Goal: Find specific page/section: Find specific page/section

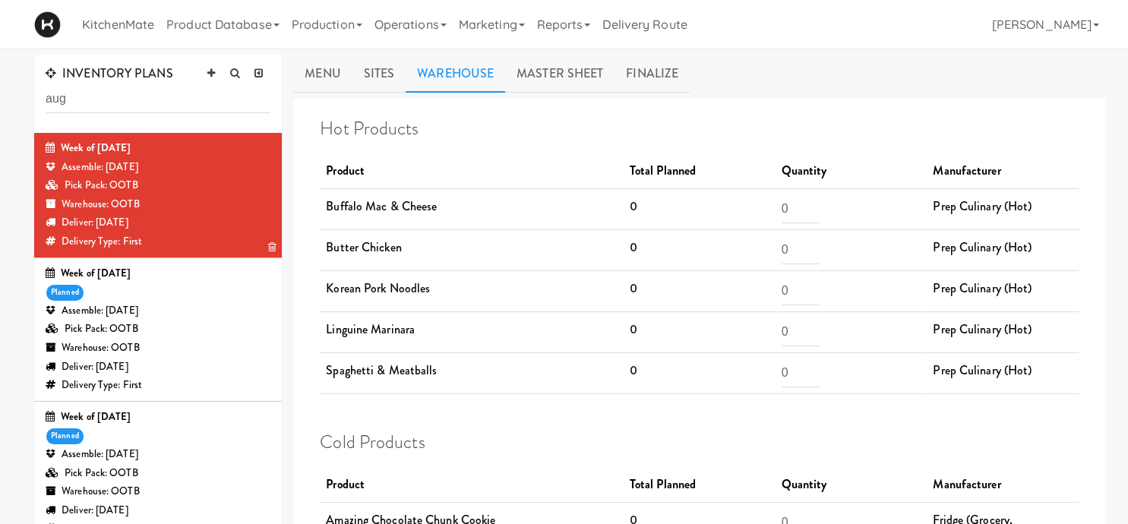
click at [229, 168] on div "Assemble: Wednesday Aug 20, 2025" at bounding box center [158, 167] width 225 height 19
click at [371, 73] on link "Sites" at bounding box center [379, 74] width 54 height 38
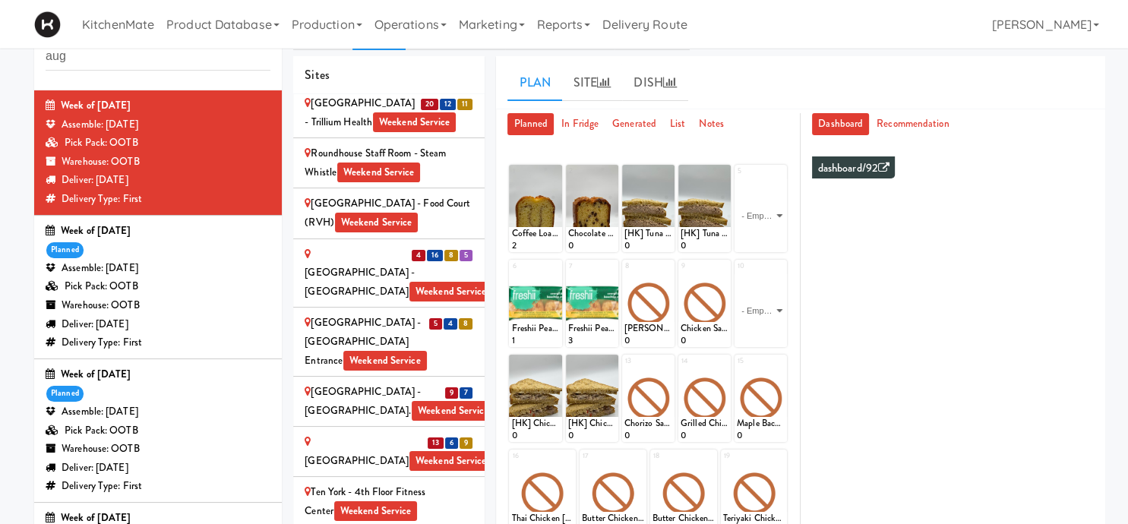
scroll to position [401, 0]
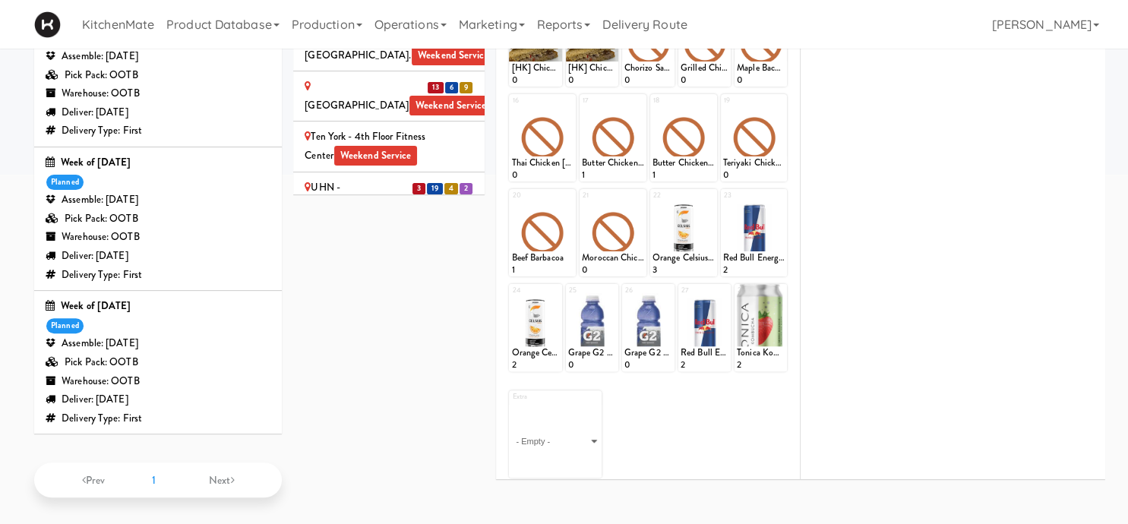
click at [441, 366] on div "[PERSON_NAME] Digital" at bounding box center [388, 375] width 169 height 19
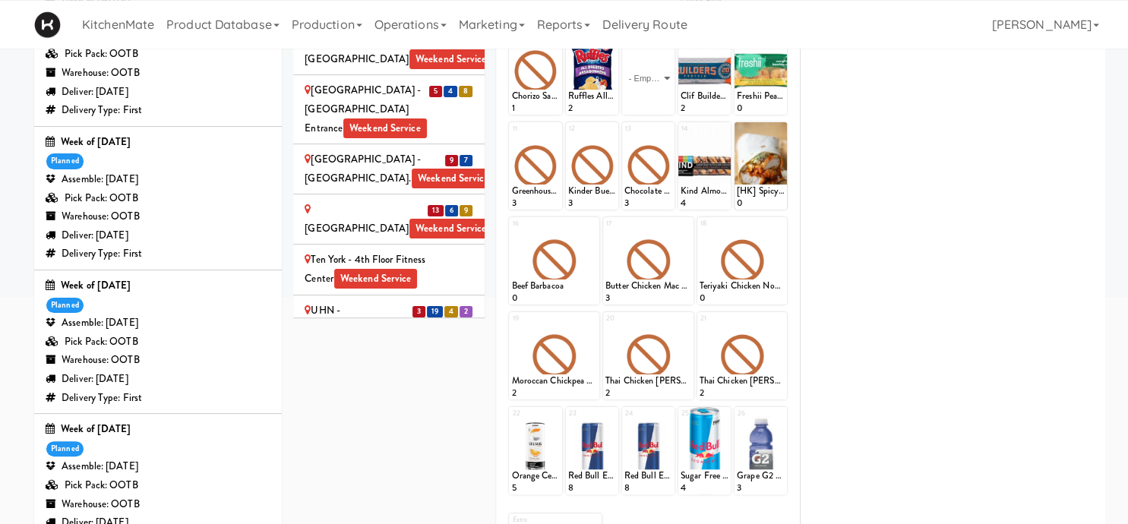
scroll to position [320, 0]
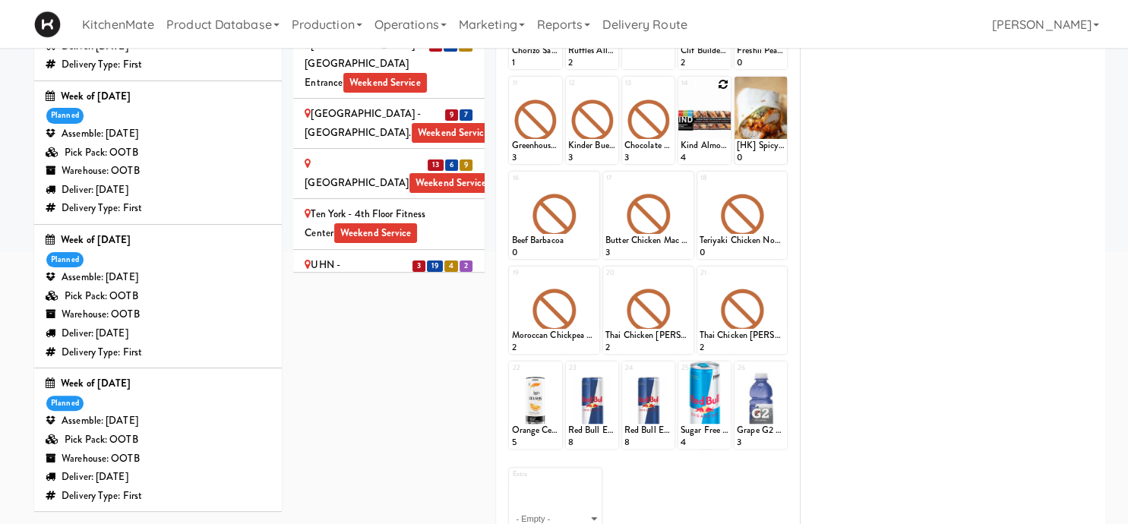
click at [719, 115] on div at bounding box center [704, 120] width 52 height 87
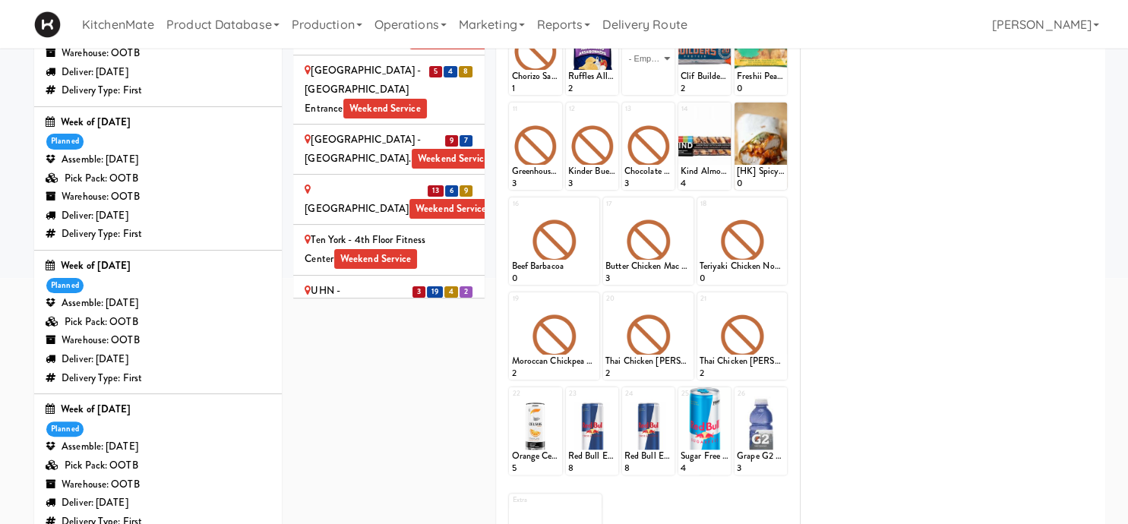
scroll to position [73, 0]
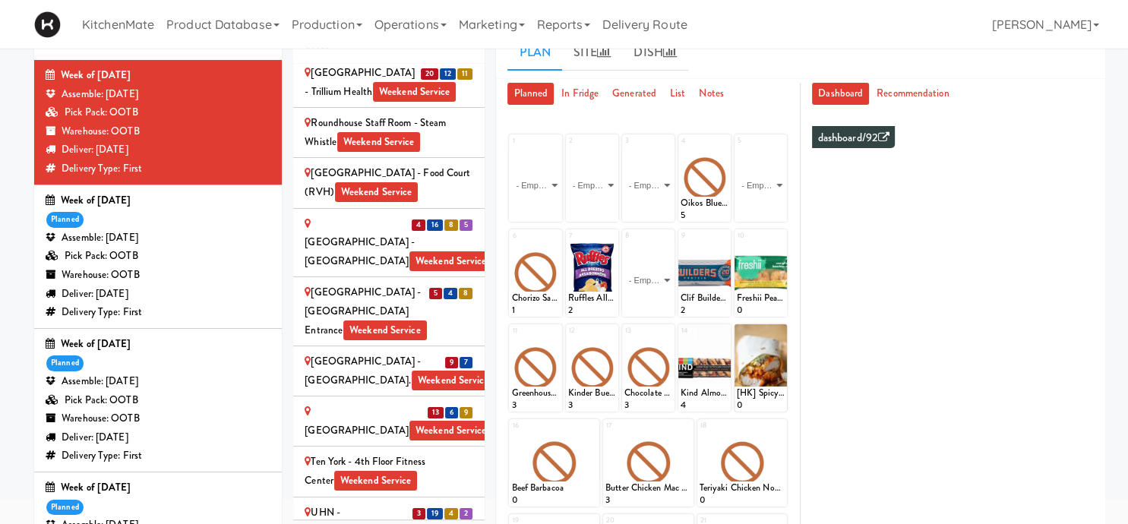
click at [181, 290] on div "Deliver: Thursday Aug 14, 2025" at bounding box center [158, 294] width 225 height 19
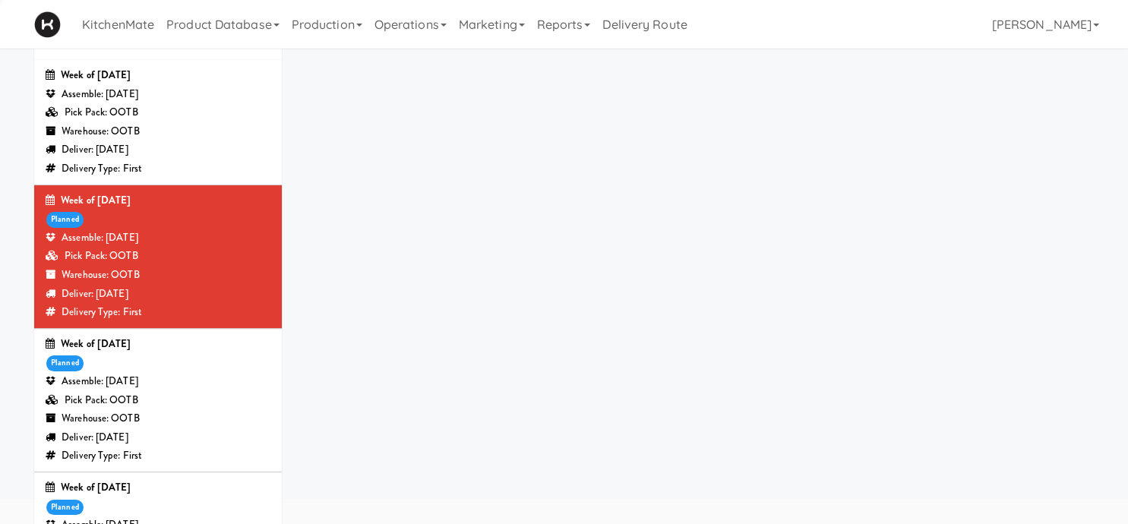
click at [213, 428] on div "Warehouse: OOTB" at bounding box center [158, 418] width 225 height 19
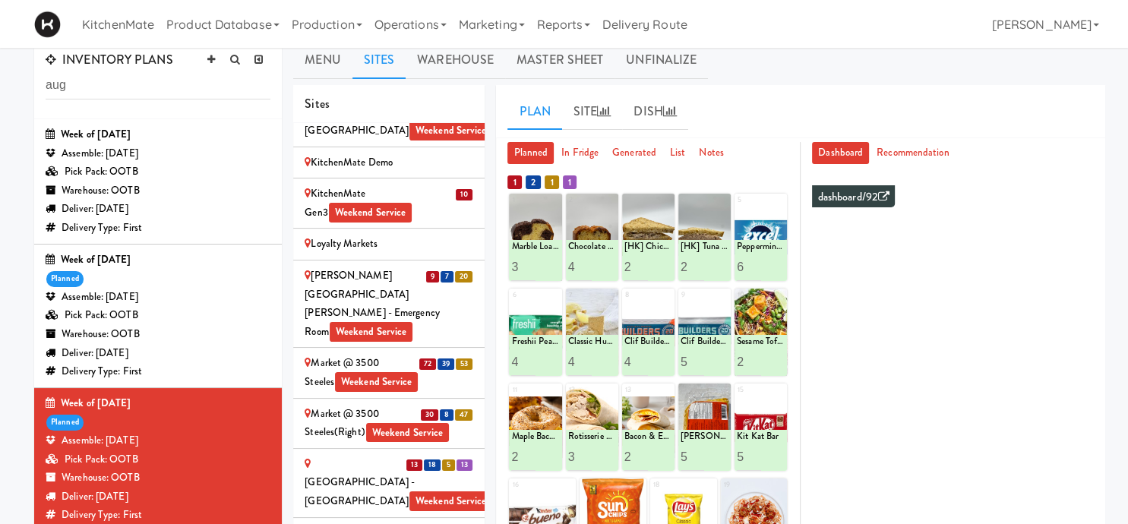
scroll to position [3173, 0]
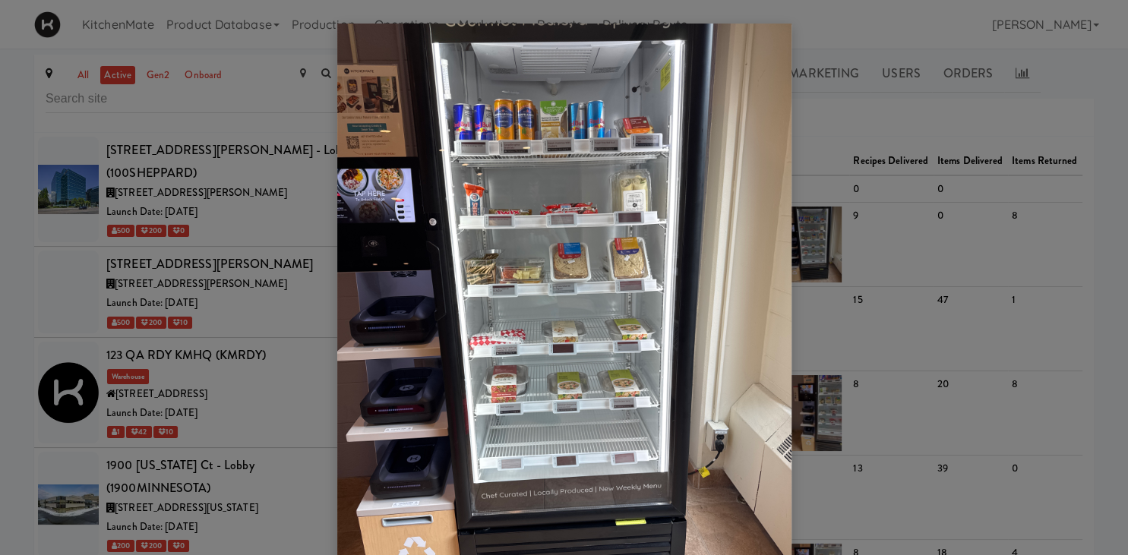
scroll to position [7432, 0]
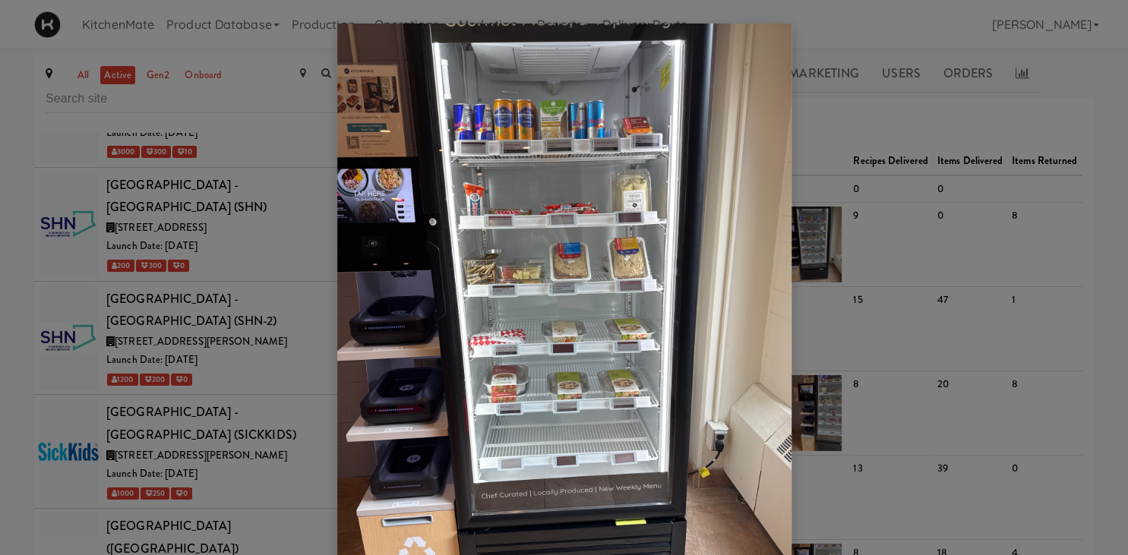
click at [191, 272] on div at bounding box center [564, 277] width 1128 height 555
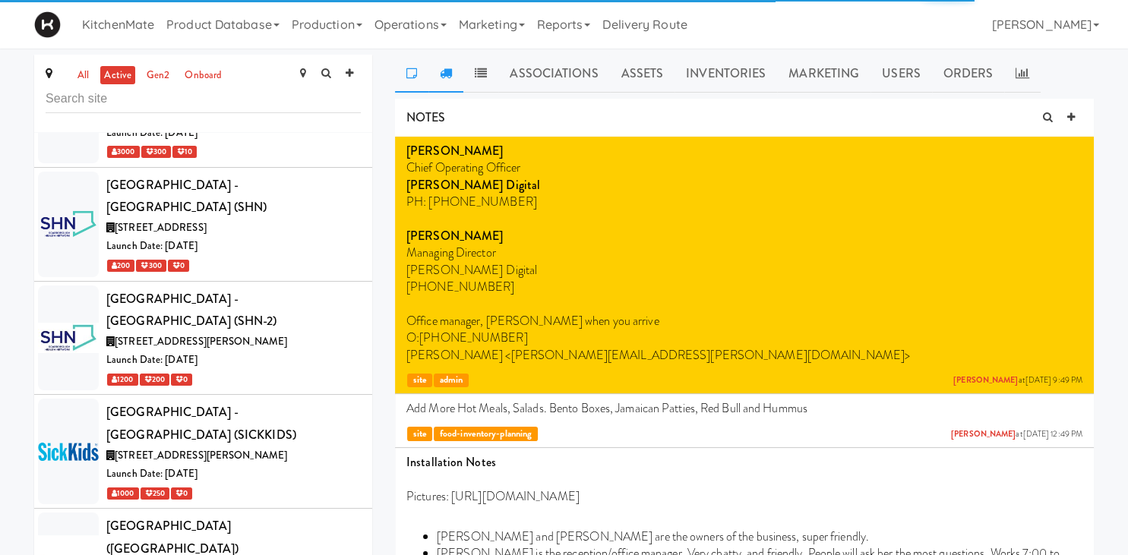
click at [446, 66] on link at bounding box center [445, 74] width 35 height 38
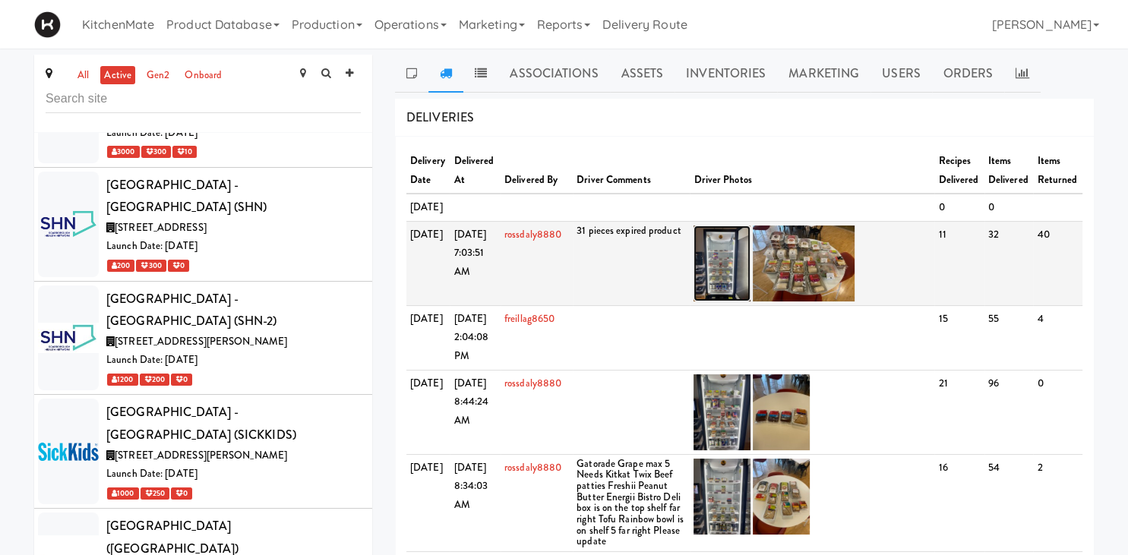
click at [721, 280] on img at bounding box center [721, 264] width 57 height 76
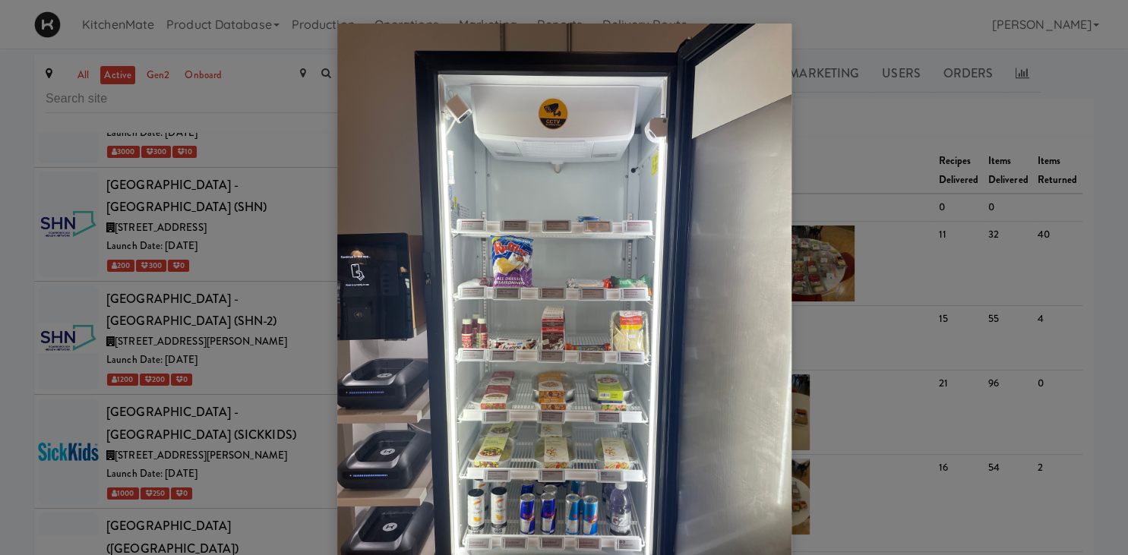
click at [195, 152] on div at bounding box center [564, 277] width 1128 height 555
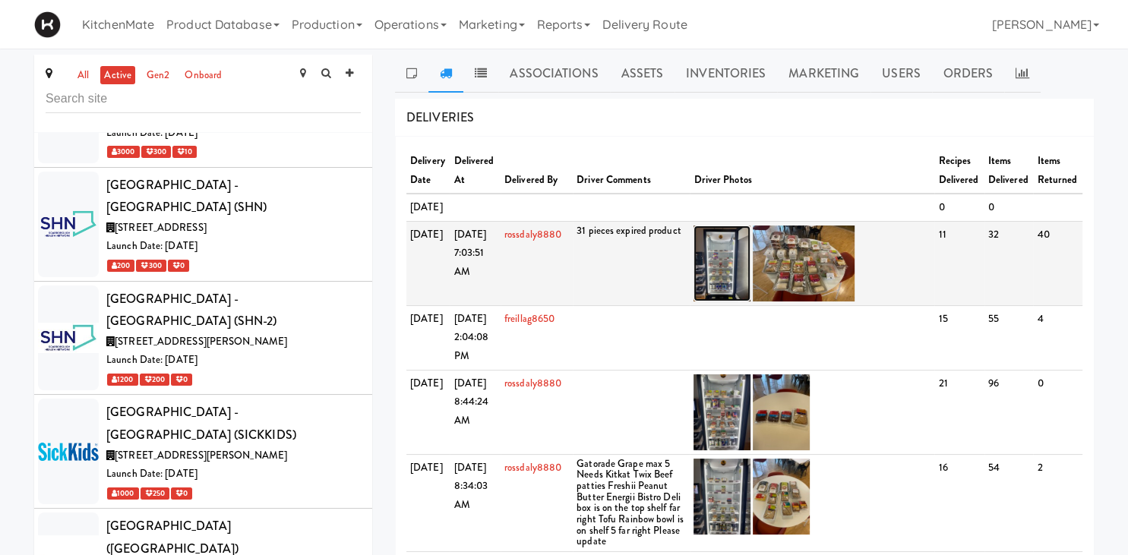
click at [718, 283] on img at bounding box center [721, 264] width 57 height 76
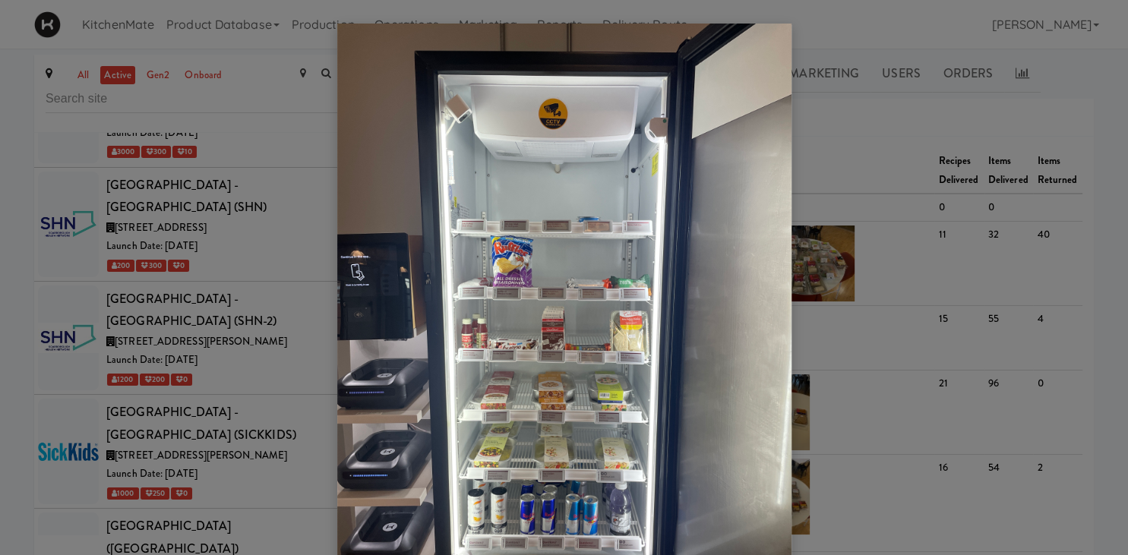
click at [177, 207] on div at bounding box center [564, 277] width 1128 height 555
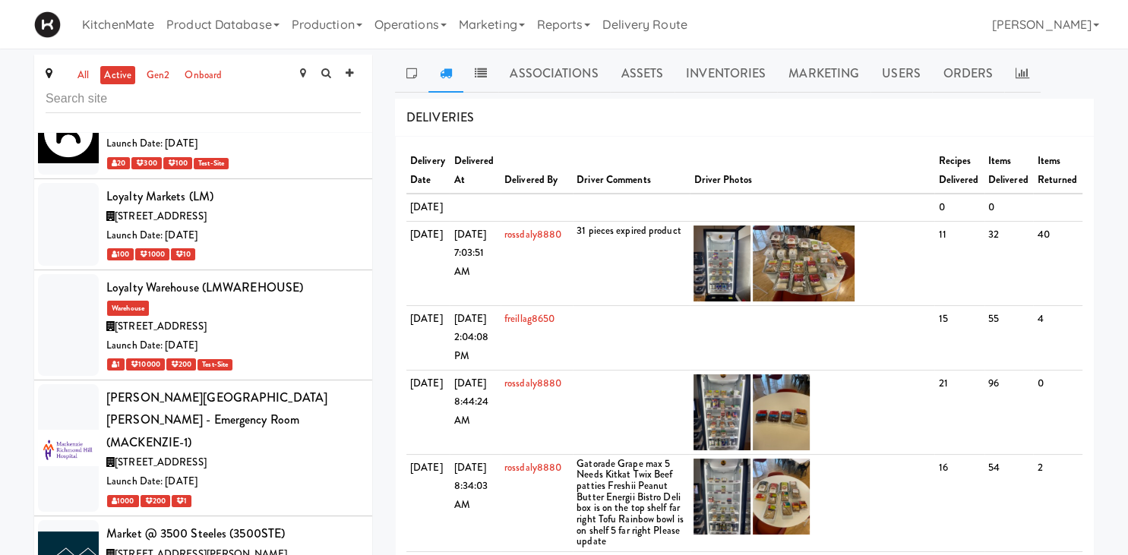
scroll to position [5163, 0]
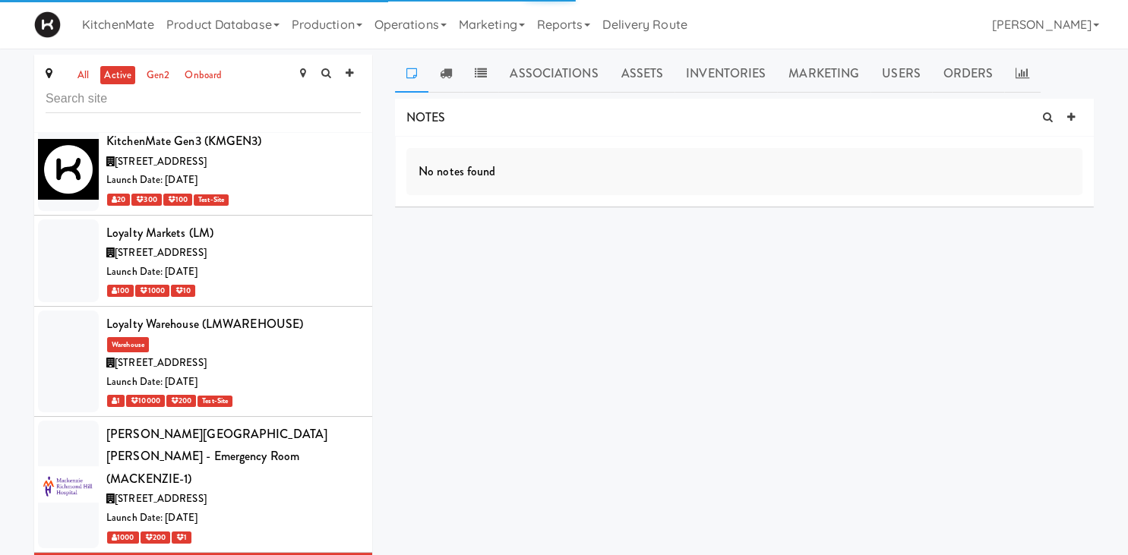
click at [451, 80] on link at bounding box center [445, 74] width 35 height 38
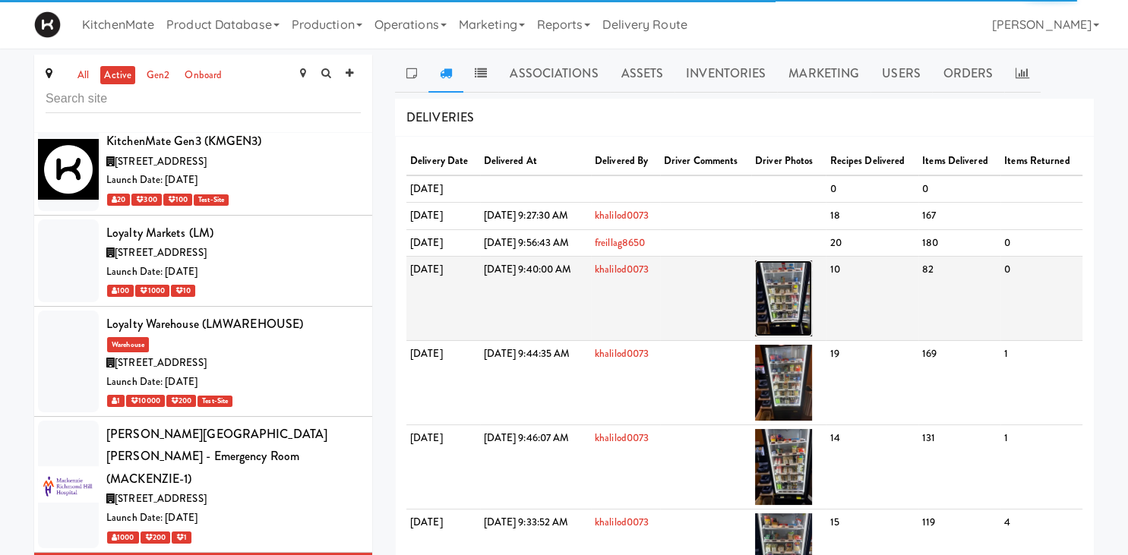
click at [812, 306] on img at bounding box center [783, 298] width 57 height 76
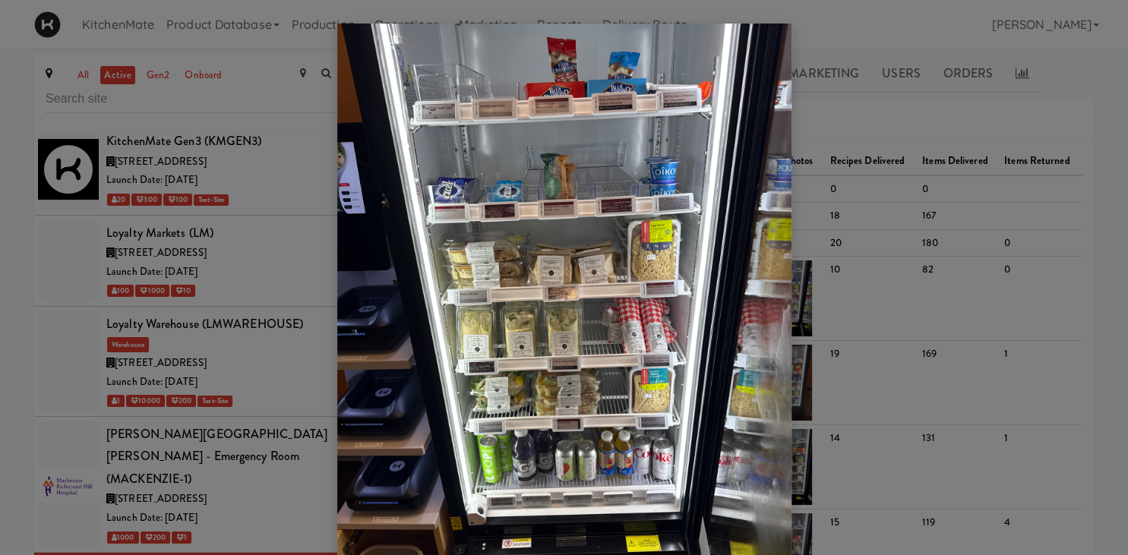
click at [242, 291] on div at bounding box center [564, 277] width 1128 height 555
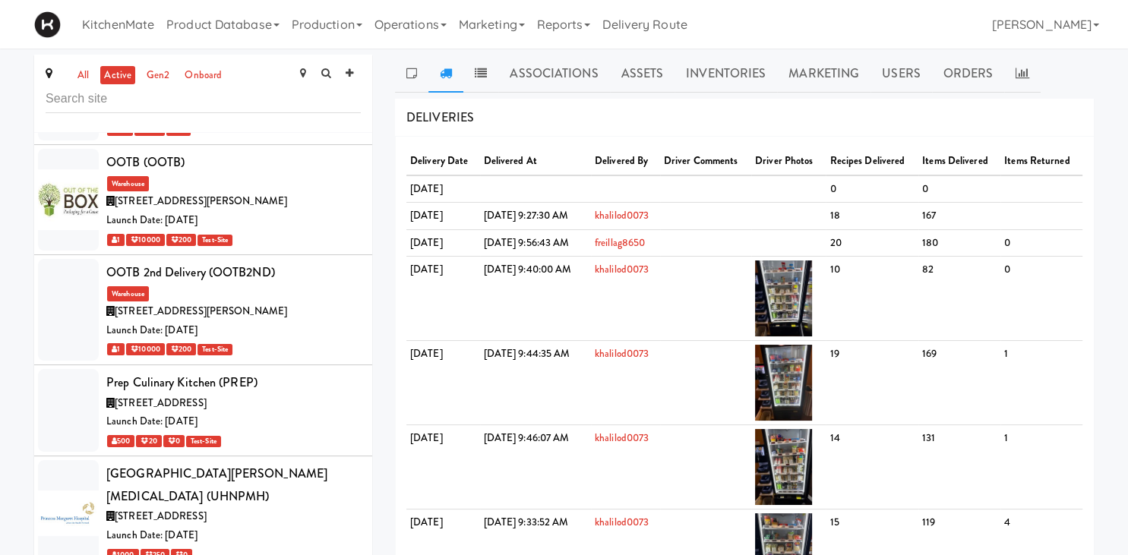
scroll to position [6690, 0]
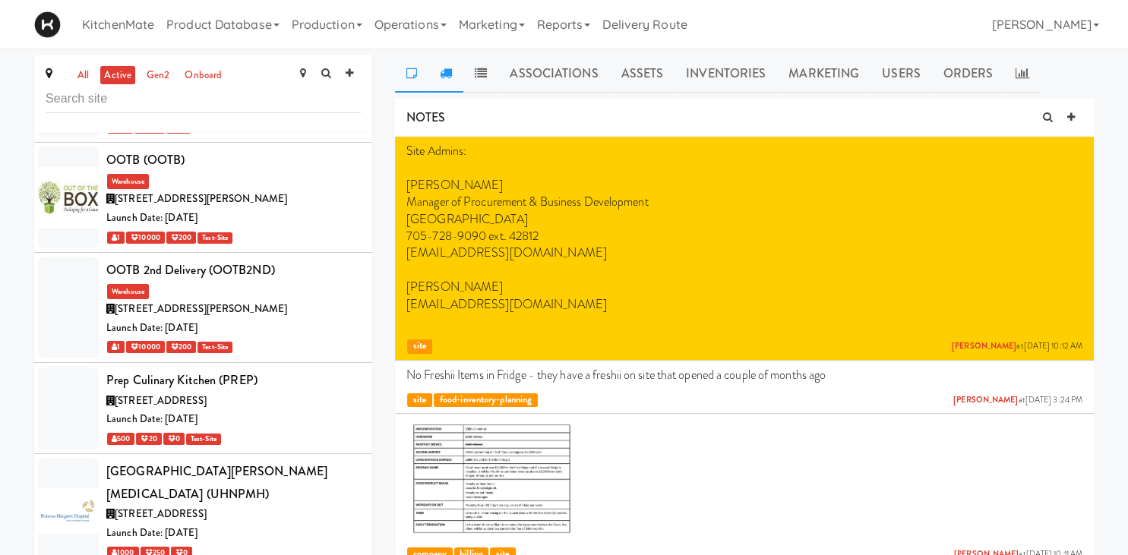
click at [438, 71] on link at bounding box center [445, 74] width 35 height 38
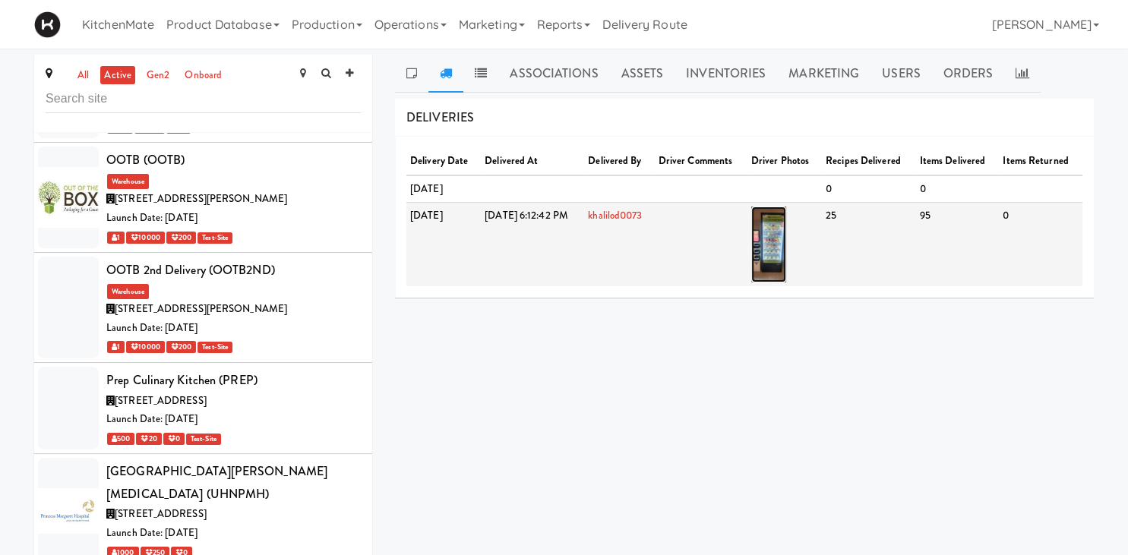
click at [787, 231] on img at bounding box center [769, 245] width 36 height 76
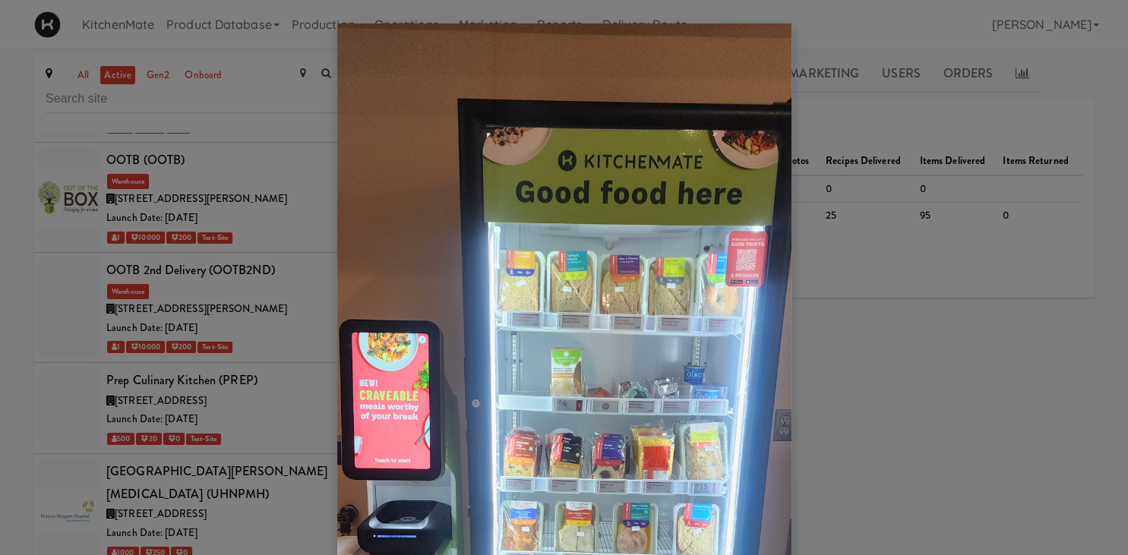
click at [168, 219] on div at bounding box center [564, 277] width 1128 height 555
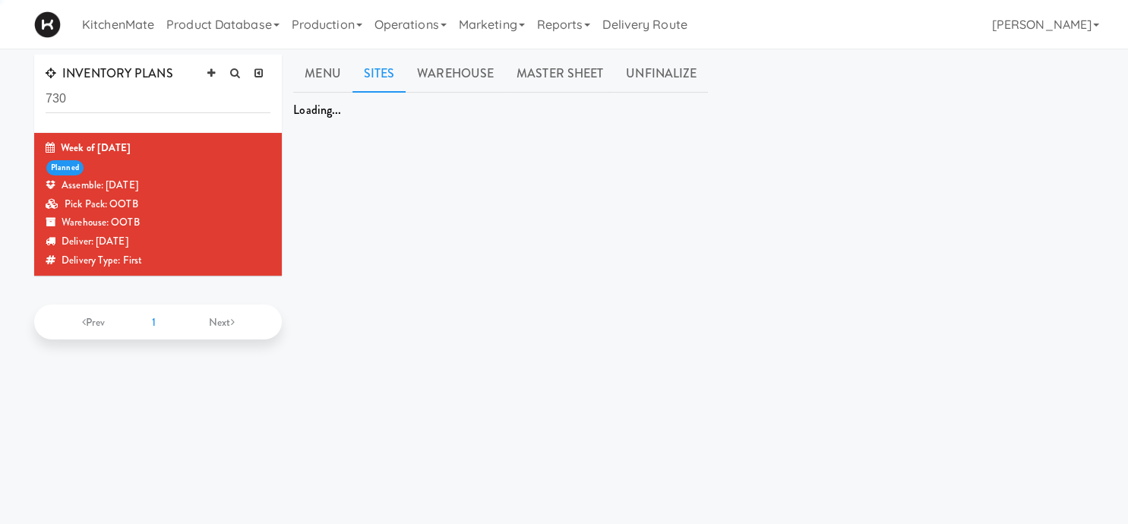
click at [189, 184] on div "Assemble: [DATE]" at bounding box center [158, 185] width 225 height 19
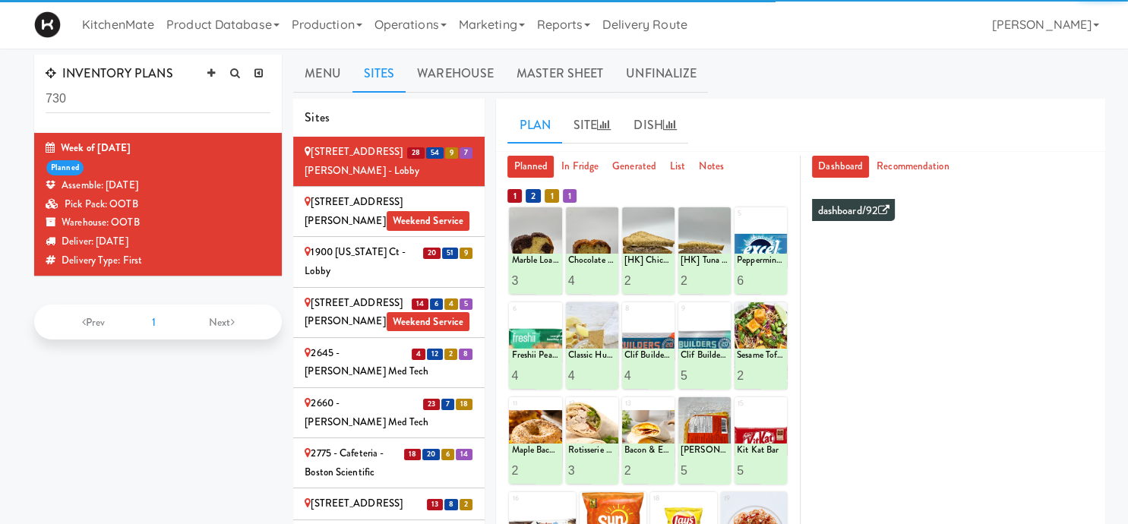
scroll to position [3173, 0]
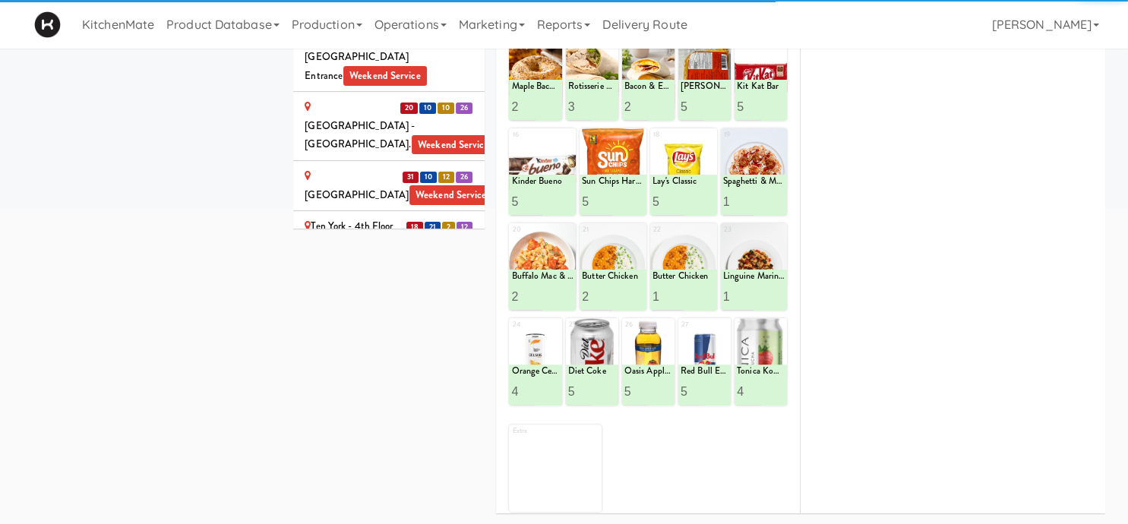
click at [363, 437] on div "[PERSON_NAME] Digital" at bounding box center [388, 455] width 169 height 37
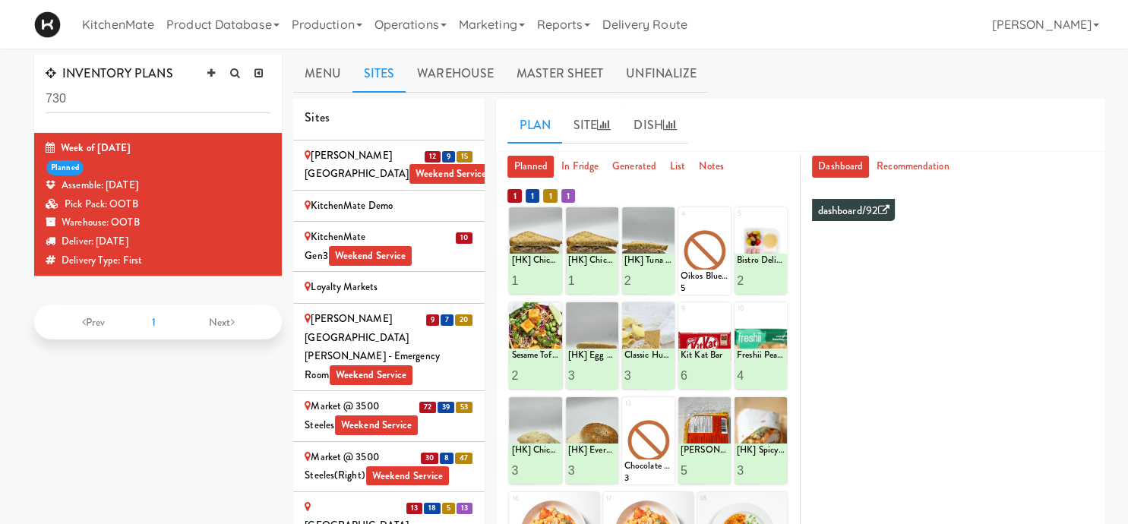
scroll to position [2257, 0]
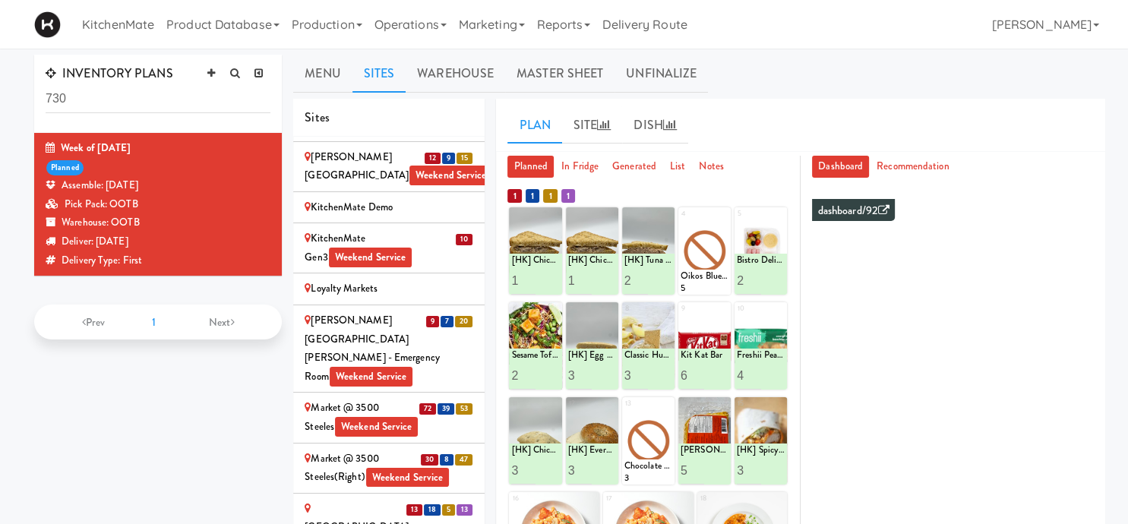
click at [366, 417] on span "Weekend Service" at bounding box center [377, 427] width 84 height 20
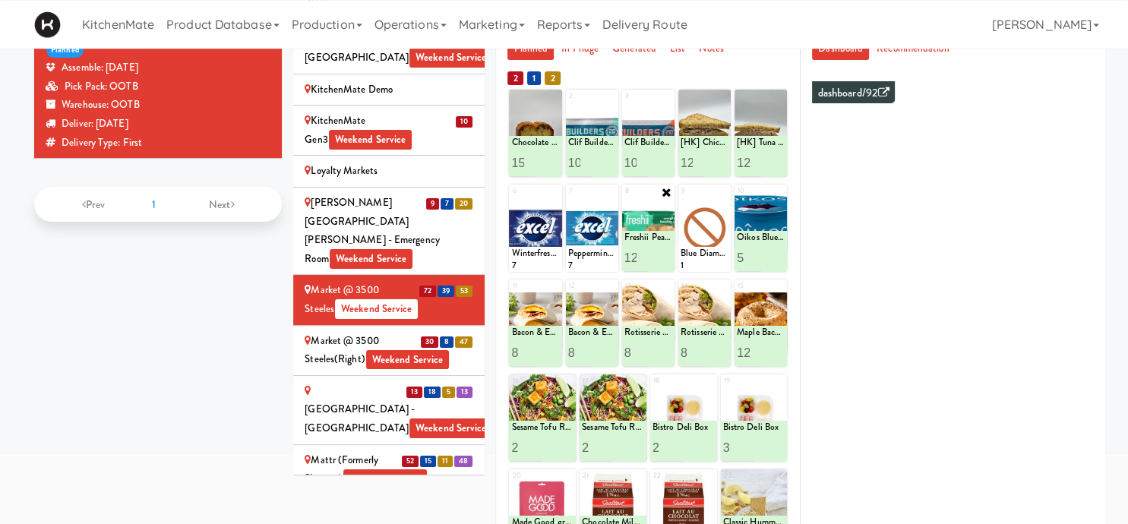
scroll to position [54, 0]
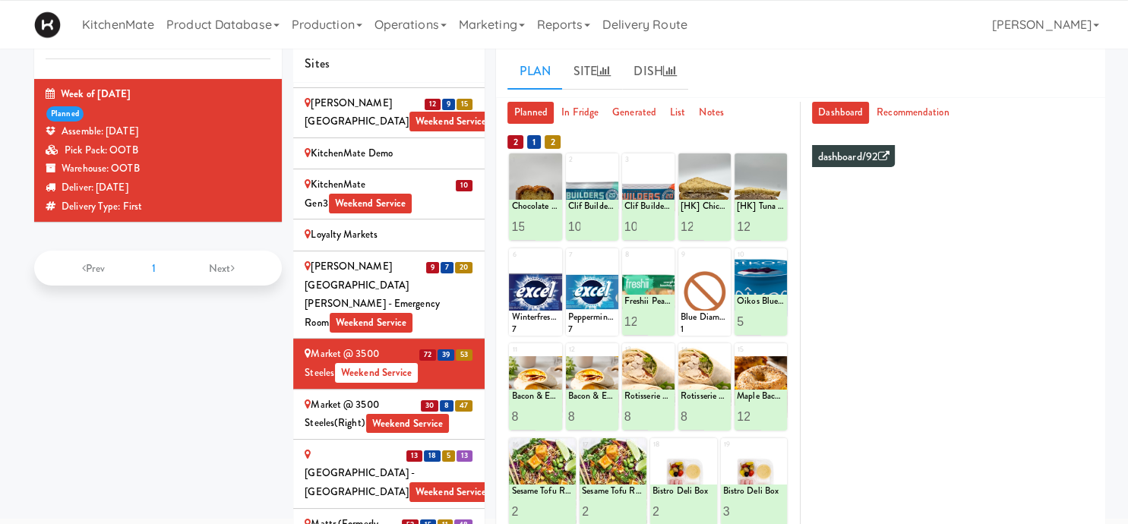
click at [351, 396] on div "Market @ 3500 Steeles(Right) Weekend Service" at bounding box center [388, 414] width 169 height 37
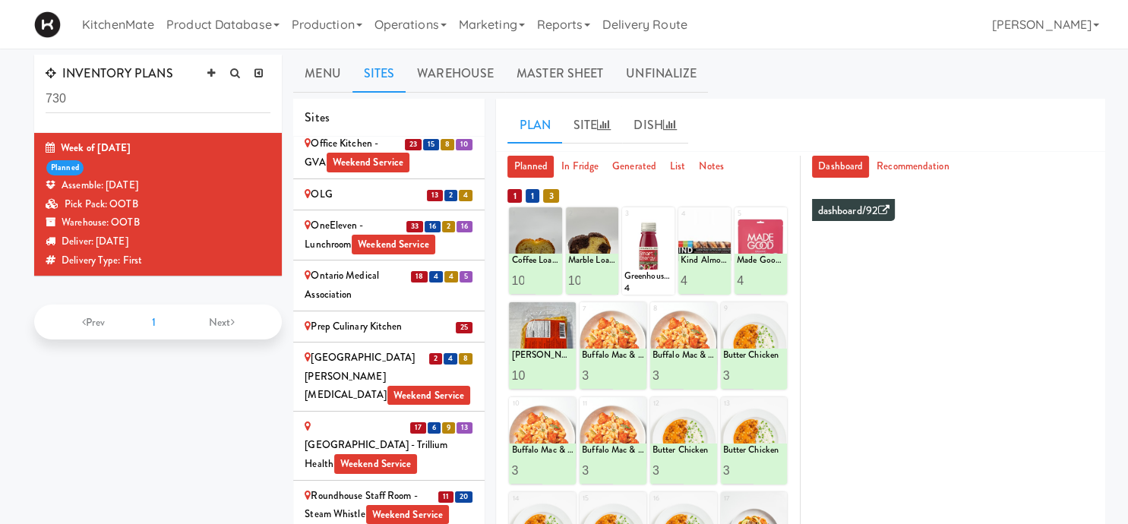
scroll to position [2891, 0]
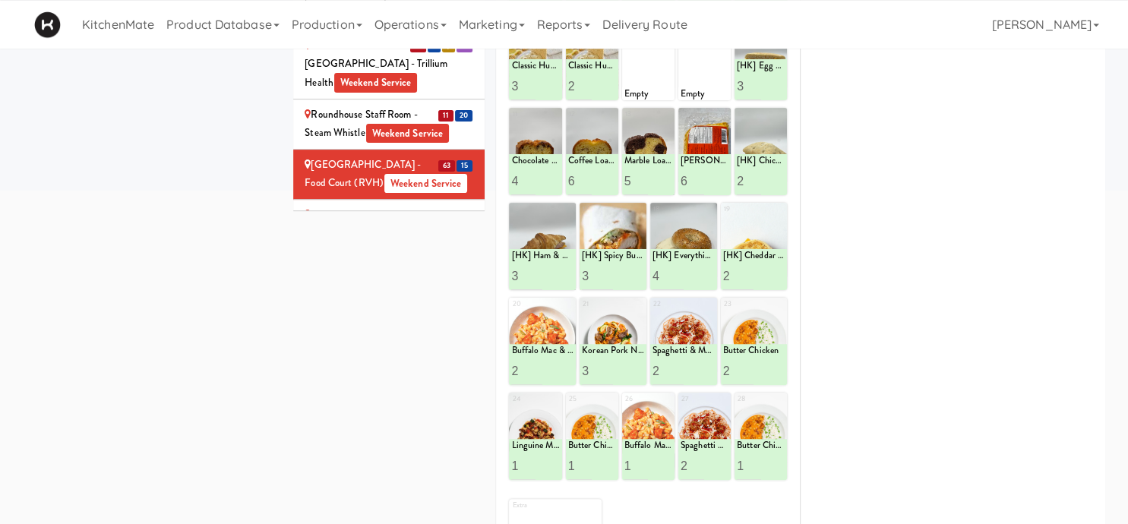
scroll to position [142, 0]
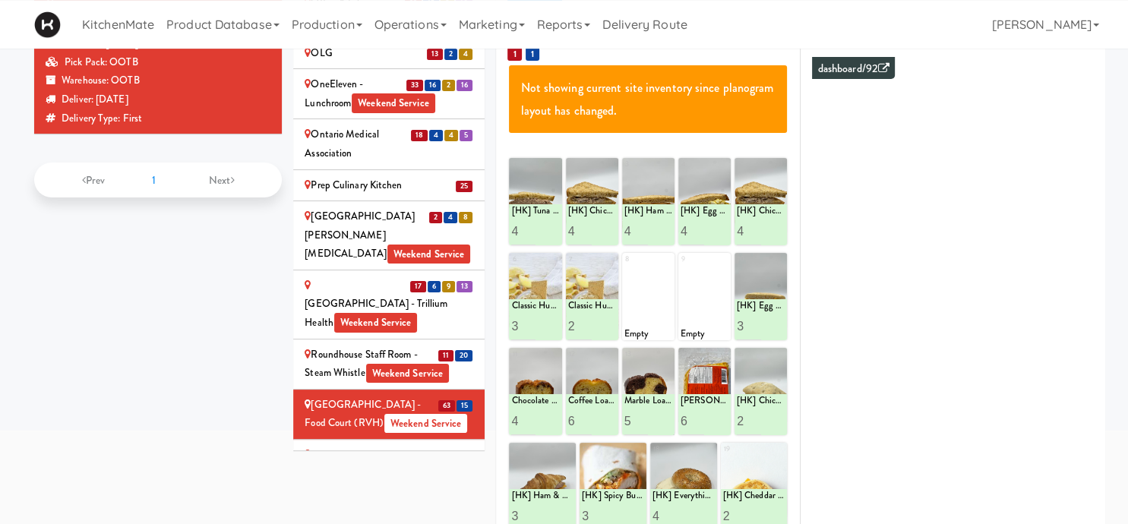
click at [691, 282] on div at bounding box center [704, 296] width 52 height 87
click at [626, 304] on div at bounding box center [648, 296] width 52 height 87
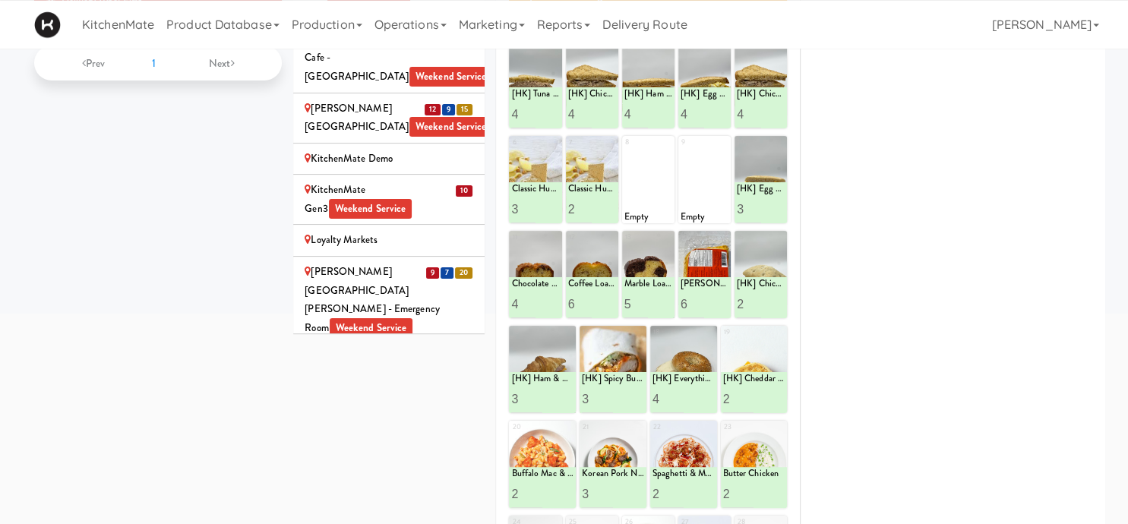
scroll to position [0, 0]
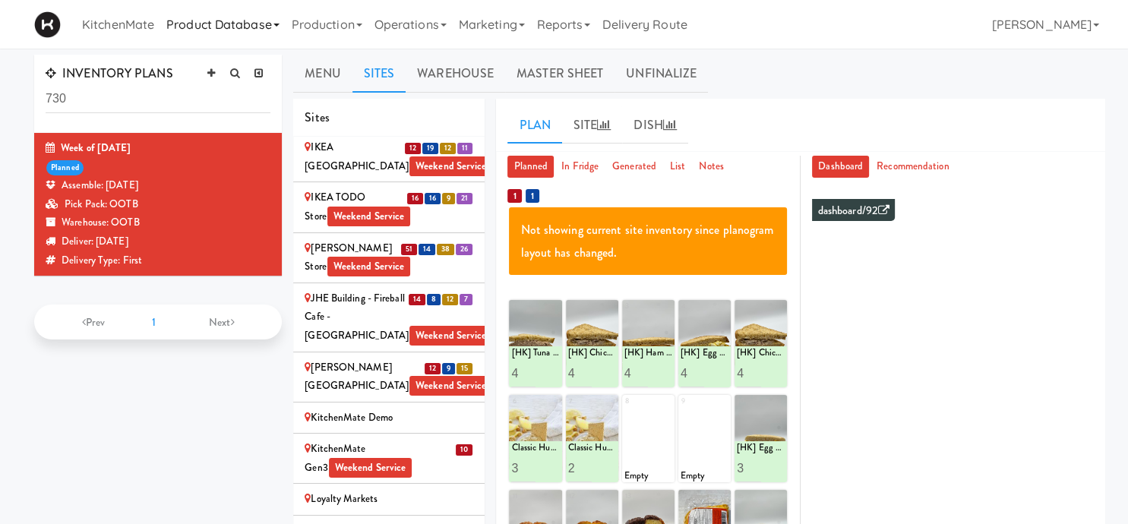
click at [255, 26] on link "Product Database" at bounding box center [222, 24] width 125 height 49
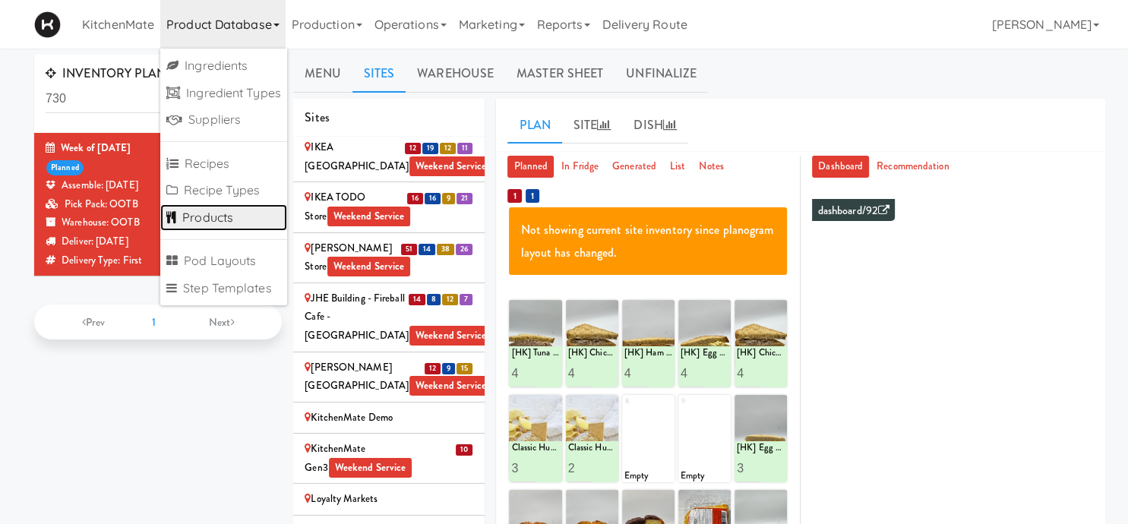
click at [229, 214] on link "Products" at bounding box center [223, 217] width 127 height 27
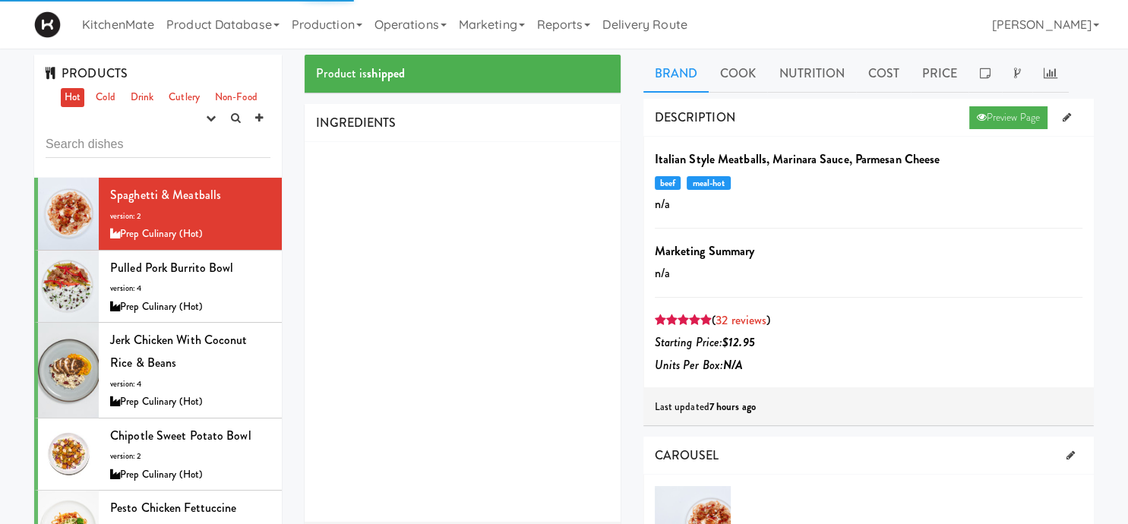
click at [169, 148] on input "text" at bounding box center [158, 144] width 225 height 28
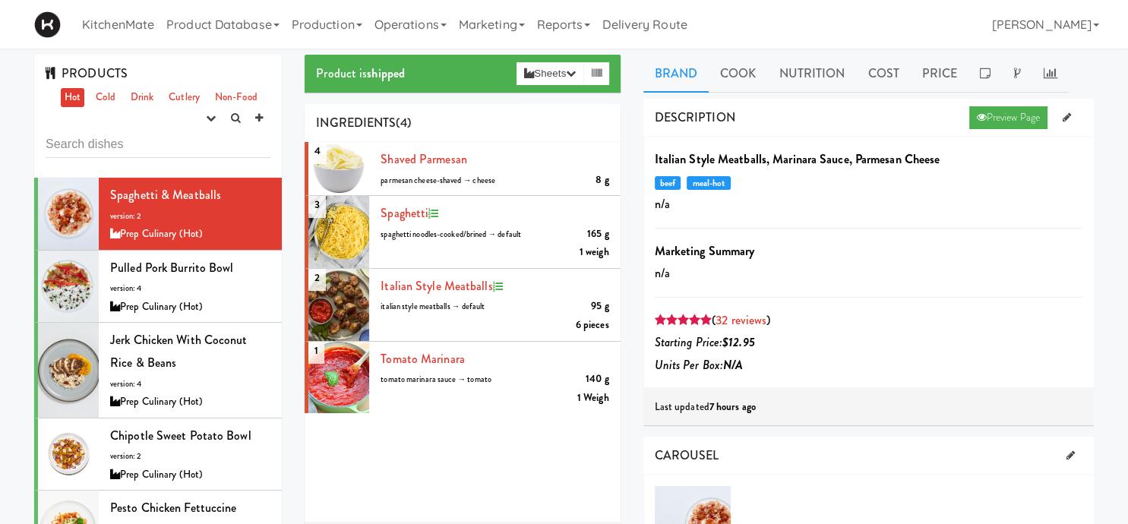
drag, startPoint x: 169, startPoint y: 148, endPoint x: 121, endPoint y: 156, distance: 49.2
click at [121, 156] on input "text" at bounding box center [158, 144] width 225 height 28
click at [107, 96] on link "Cold" at bounding box center [105, 97] width 27 height 19
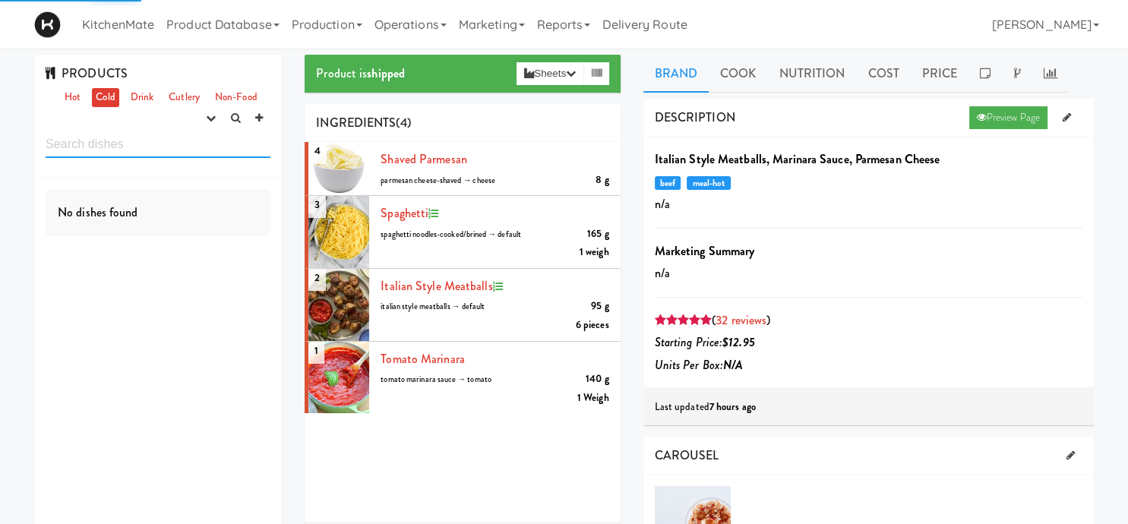
click at [144, 147] on input "text" at bounding box center [158, 144] width 225 height 28
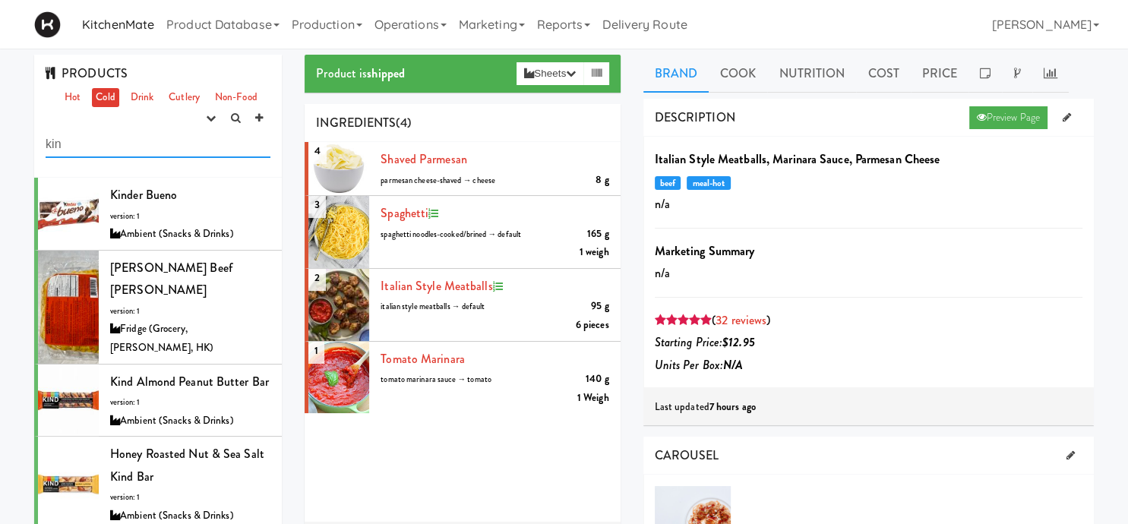
type input "kin"
click at [320, 17] on link "Production" at bounding box center [326, 24] width 83 height 49
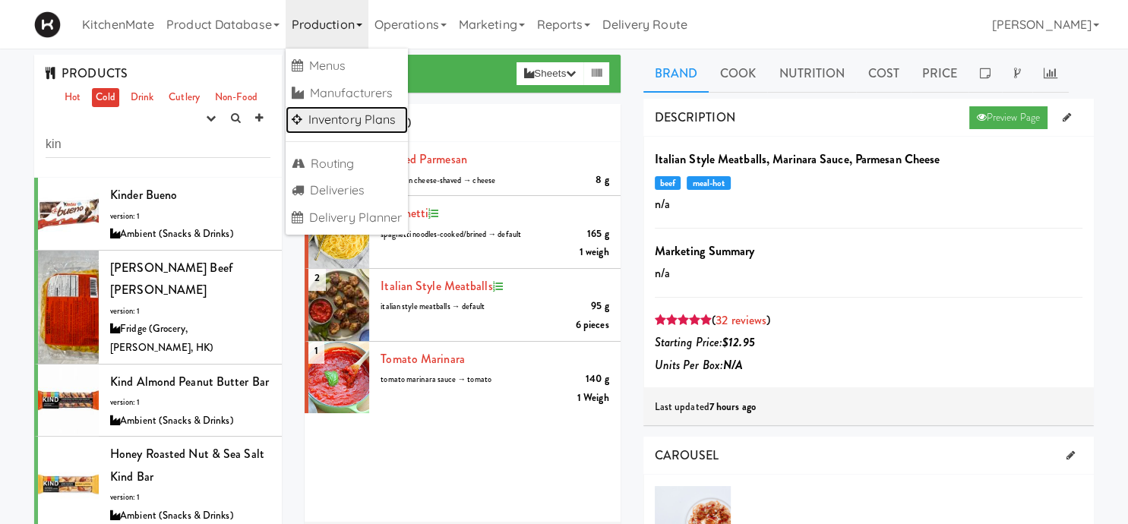
click at [343, 121] on link "Inventory Plans" at bounding box center [346, 119] width 123 height 27
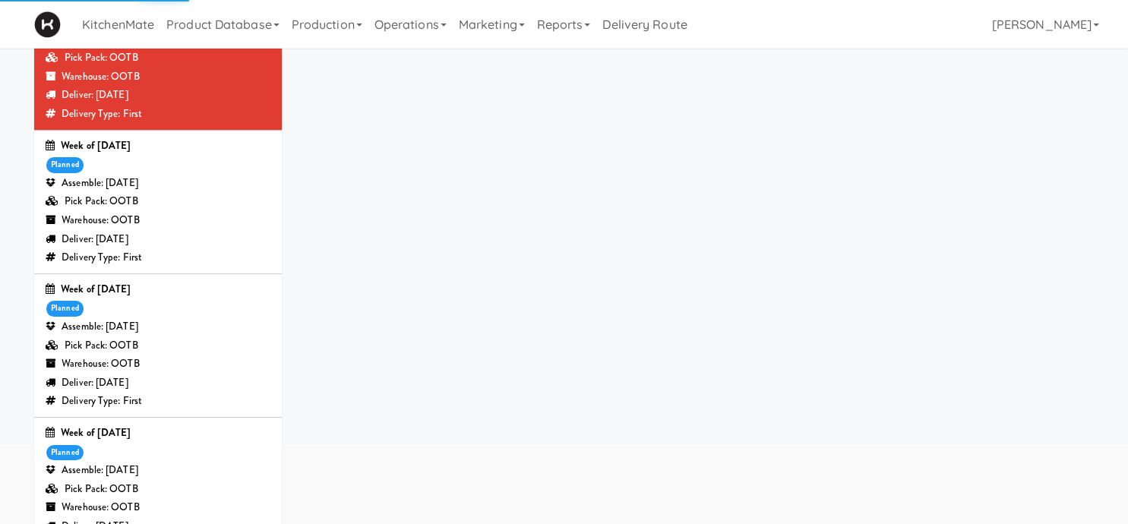
scroll to position [128, 0]
click at [135, 291] on div "Week of August 17th, 2025" at bounding box center [158, 289] width 225 height 19
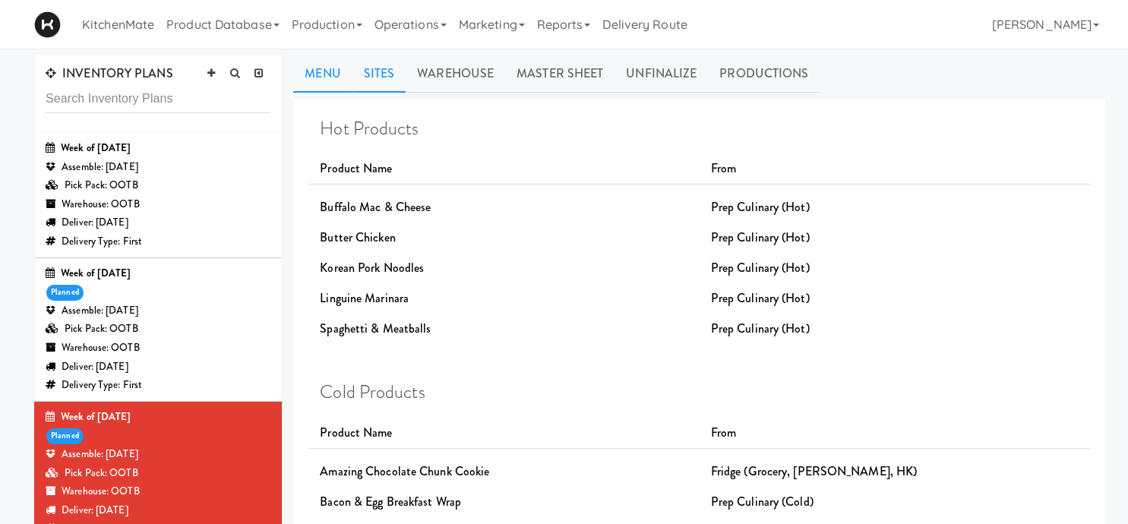
click at [390, 77] on link "Sites" at bounding box center [379, 74] width 54 height 38
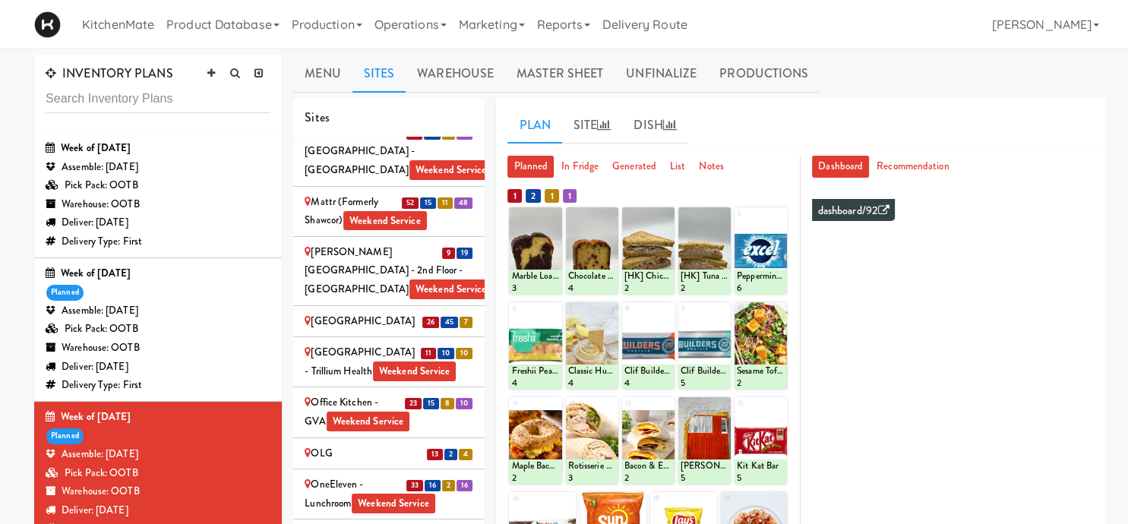
scroll to position [2916, 0]
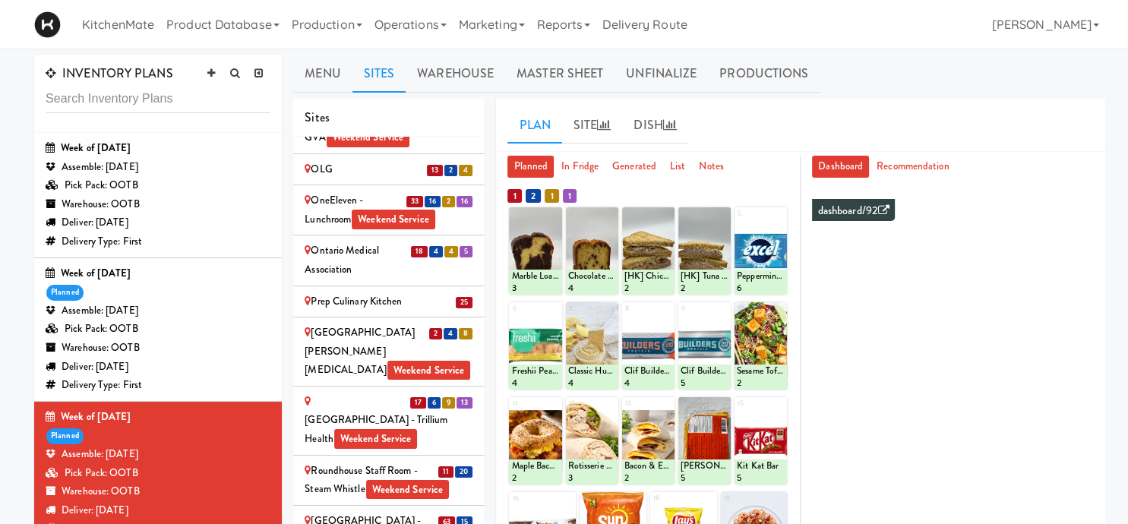
click at [412, 512] on div "Royal Victoria Regional Health Centre - Food Court (RVH) Weekend Service" at bounding box center [388, 530] width 169 height 37
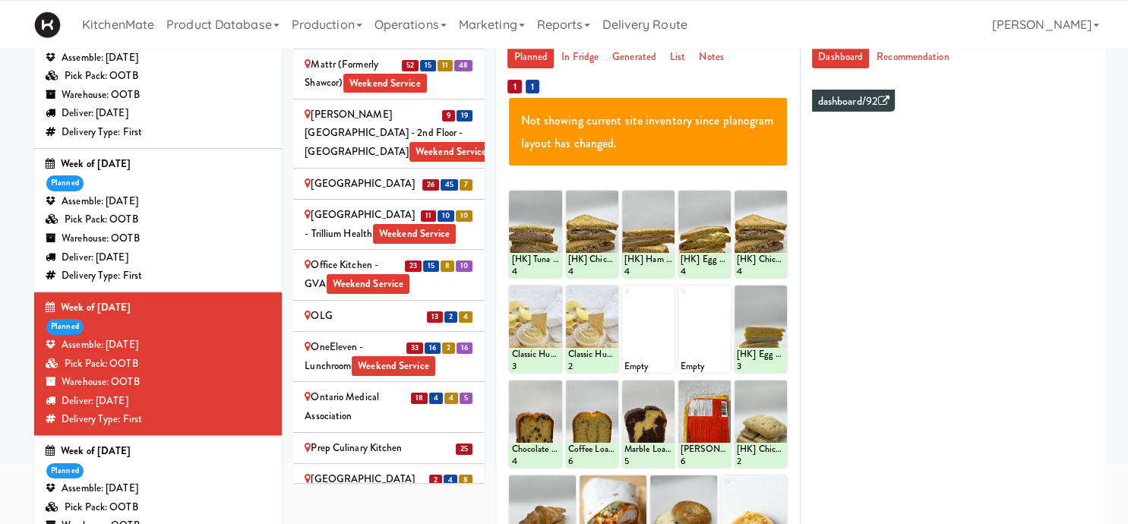
scroll to position [2661, 0]
